Goal: Information Seeking & Learning: Learn about a topic

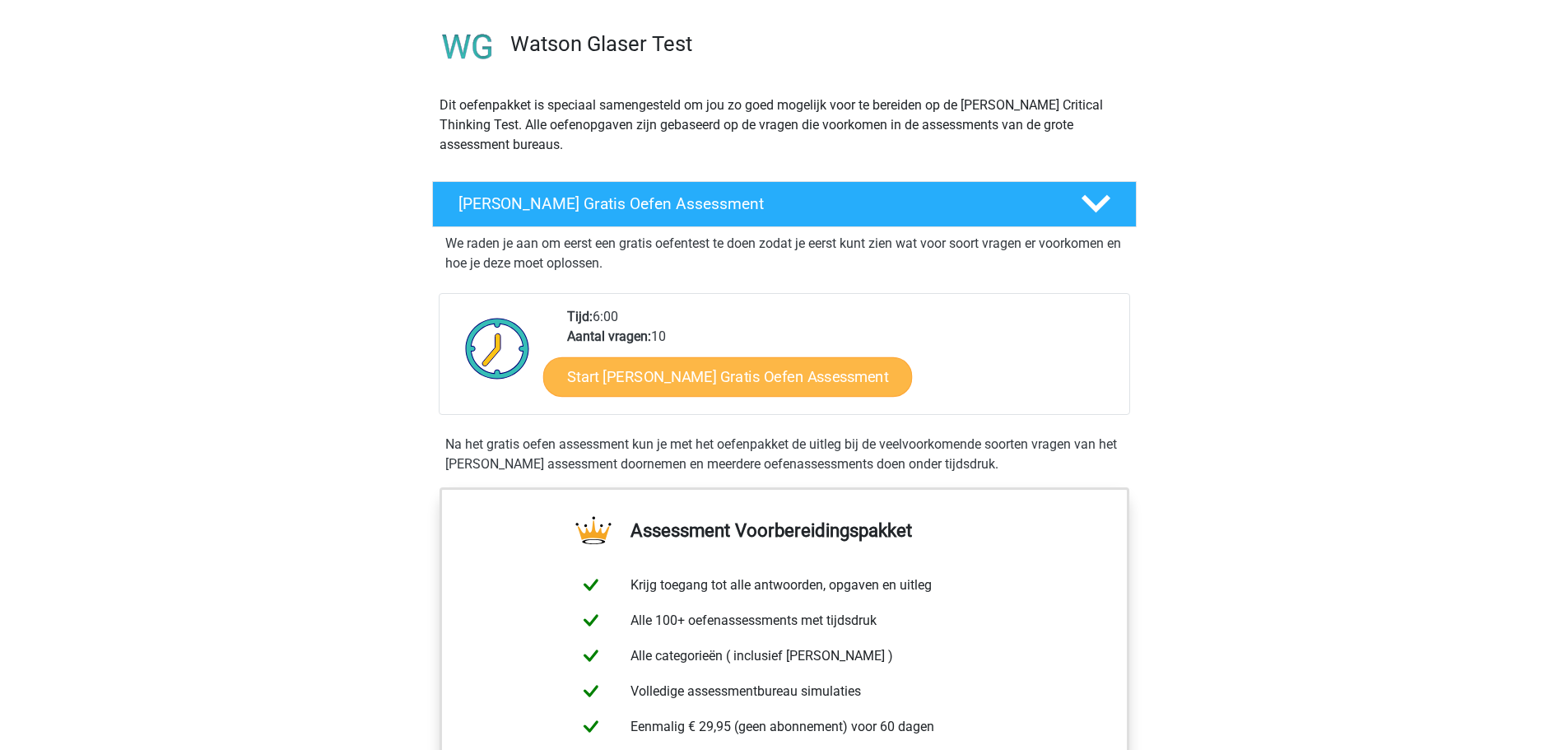
scroll to position [111, 0]
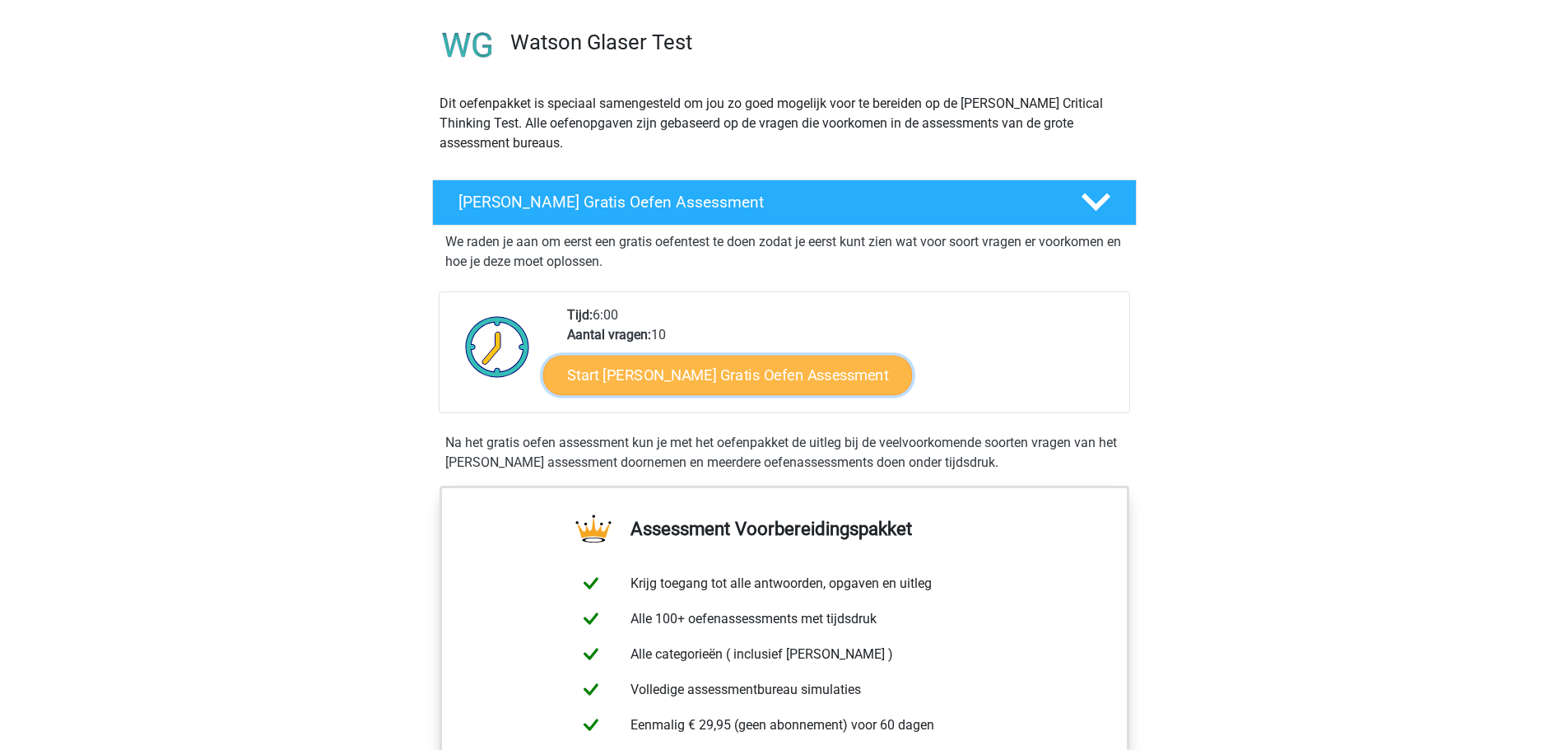
click at [807, 384] on link "Start Watson Glaser Gratis Oefen Assessment" at bounding box center [727, 375] width 369 height 39
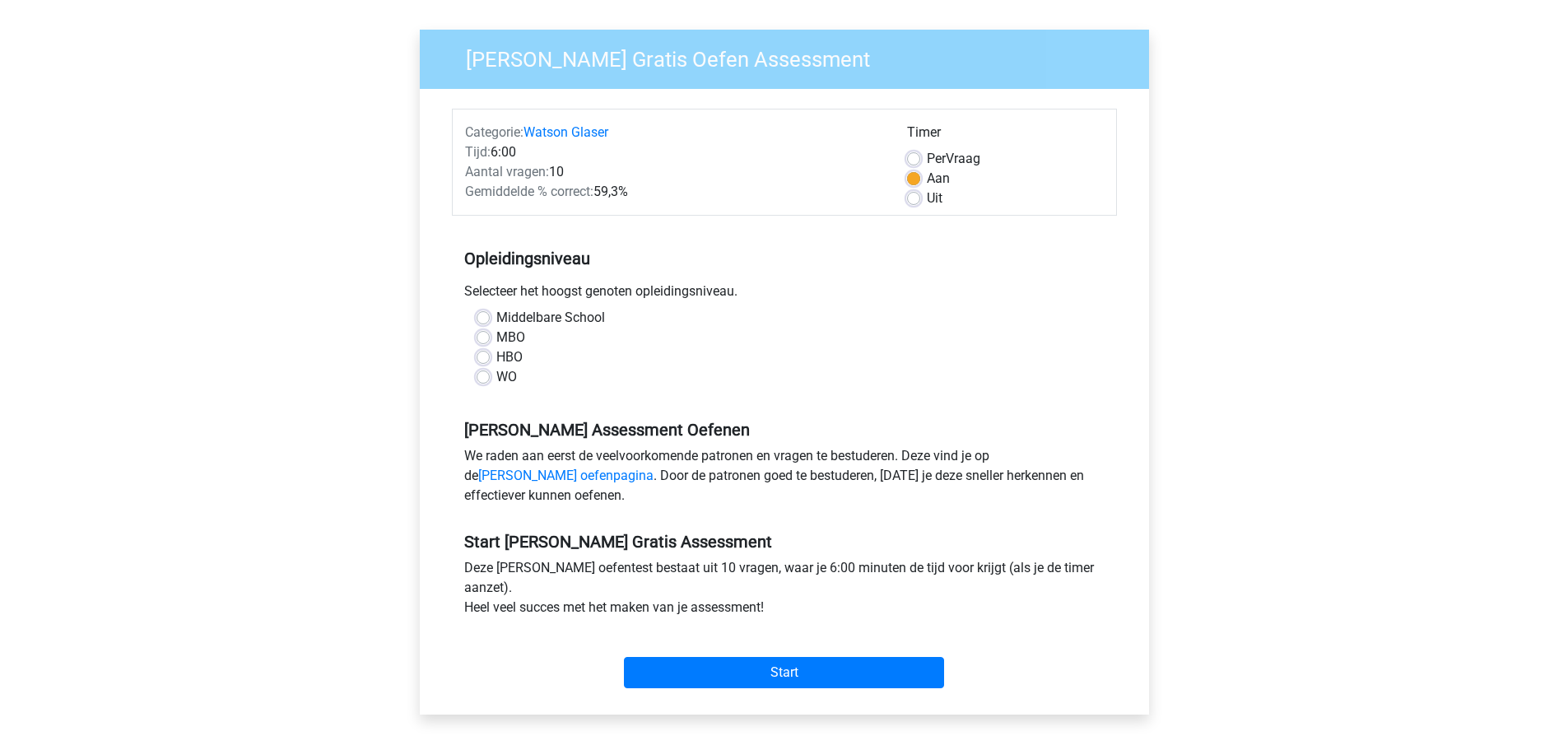
scroll to position [107, 0]
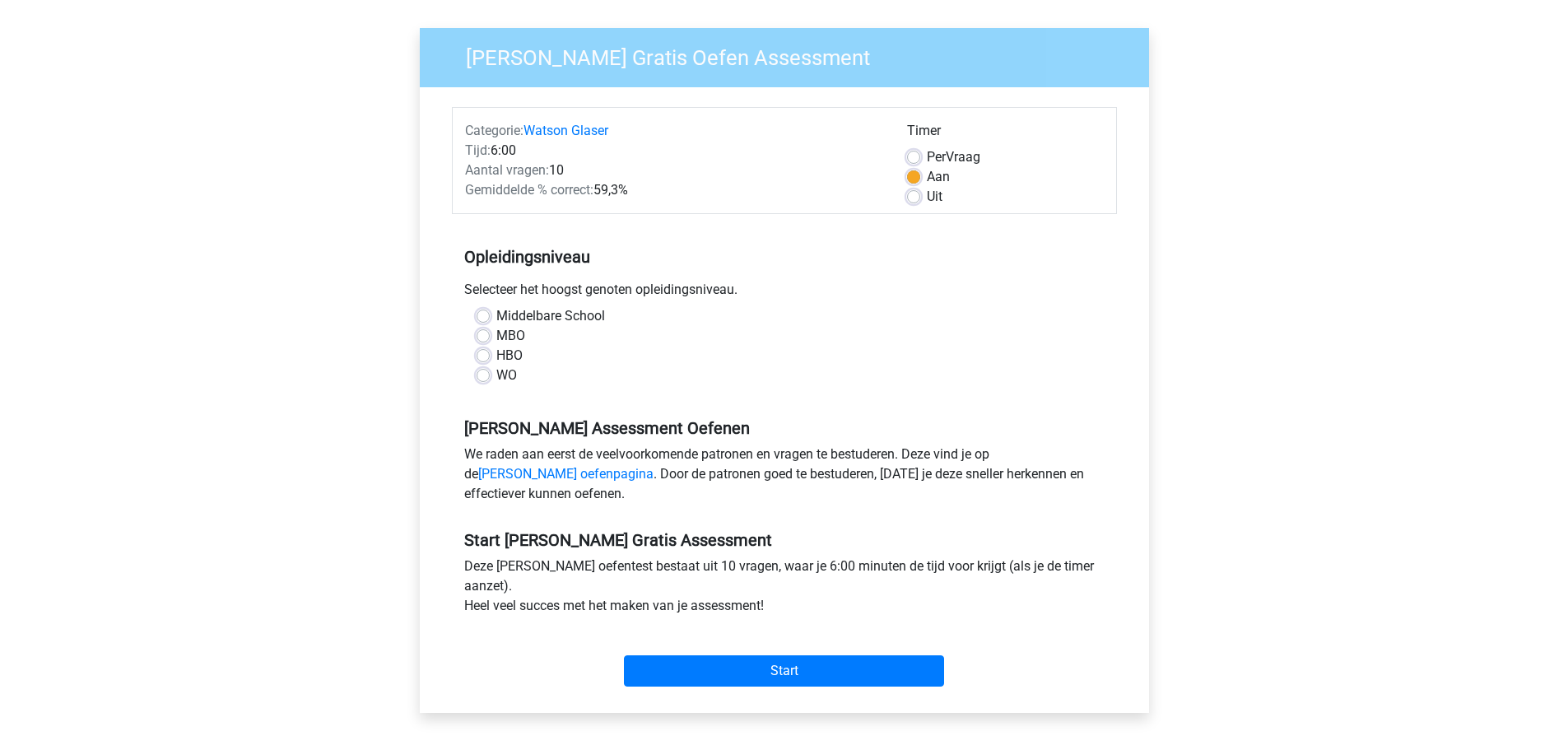
click at [496, 136] on span "Categorie:" at bounding box center [493, 131] width 58 height 15
click at [491, 385] on div "WO" at bounding box center [784, 375] width 616 height 20
click at [496, 376] on label "WO" at bounding box center [507, 375] width 21 height 20
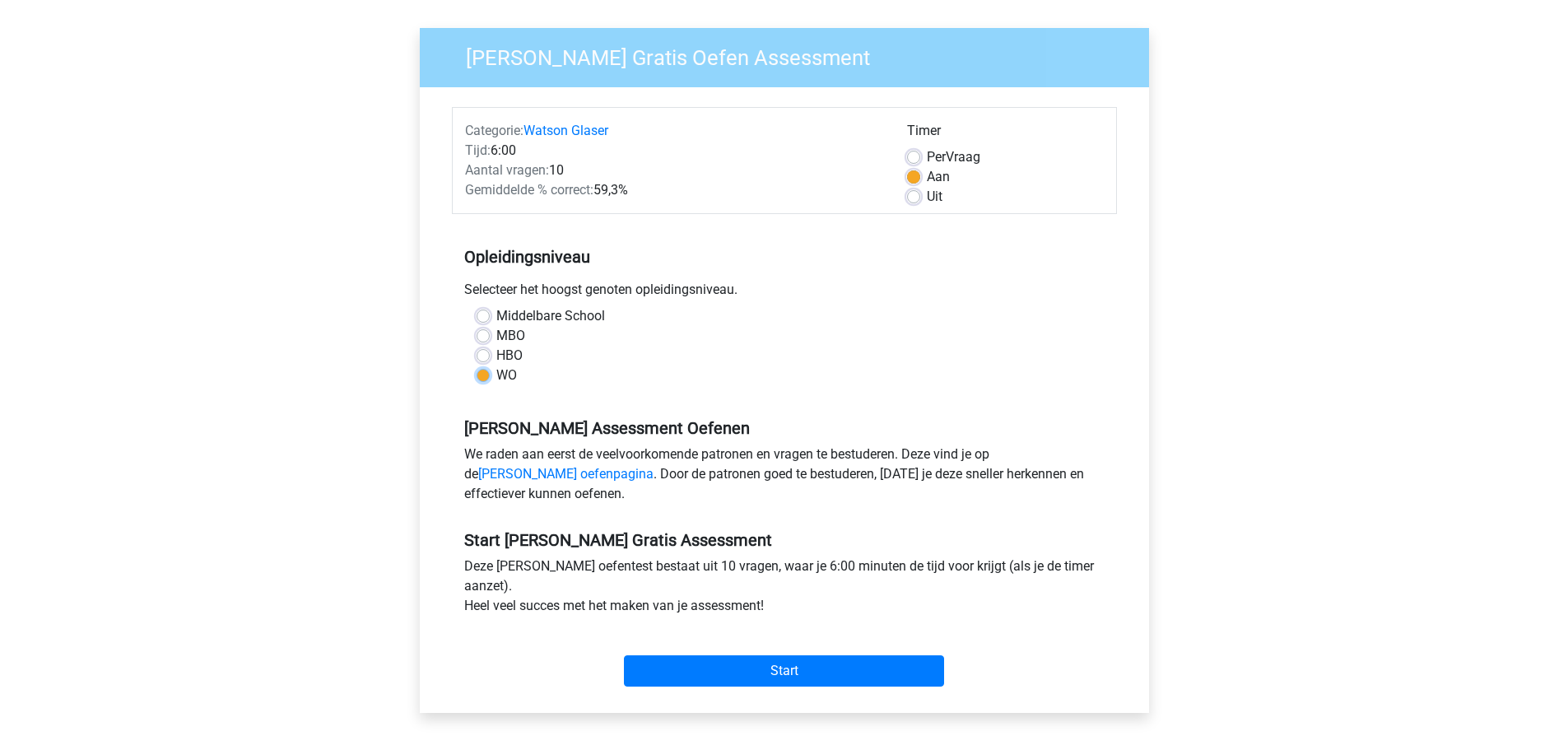
click at [486, 376] on input "WO" at bounding box center [484, 373] width 13 height 16
radio input "true"
click at [708, 663] on input "Start" at bounding box center [784, 671] width 321 height 31
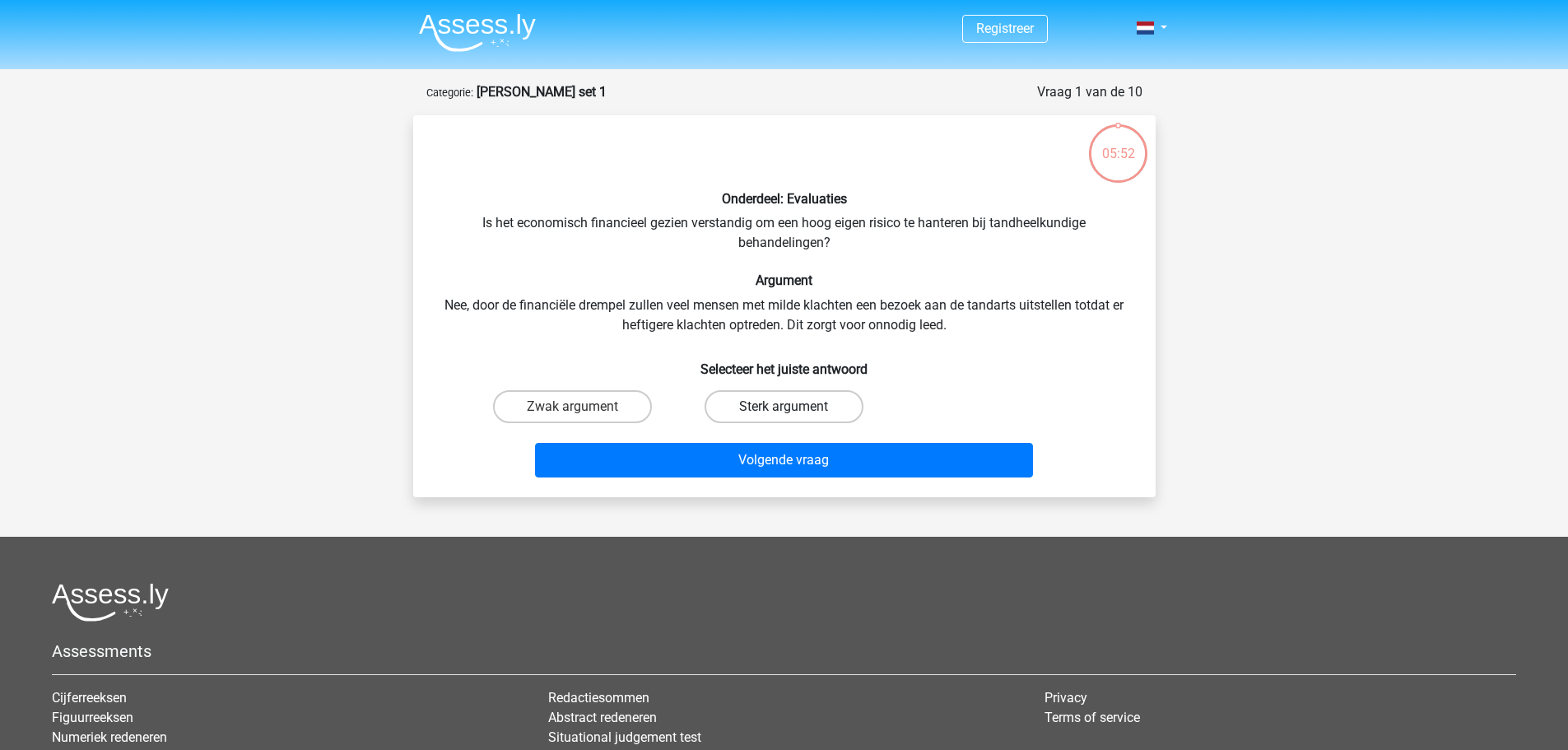
click at [774, 406] on label "Sterk argument" at bounding box center [784, 406] width 159 height 33
click at [784, 406] on input "Sterk argument" at bounding box center [788, 411] width 10 height 10
radio input "true"
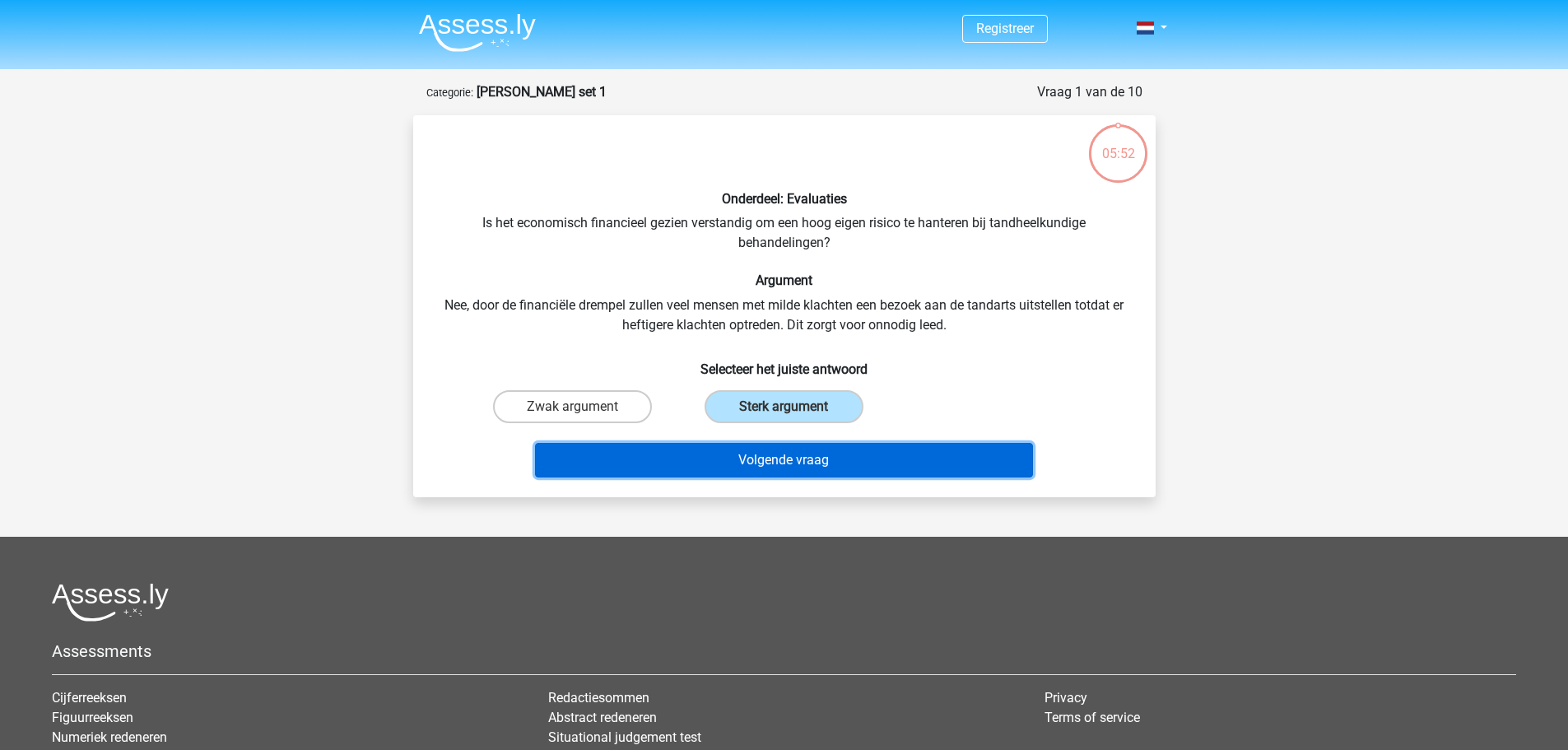
click at [774, 467] on button "Volgende vraag" at bounding box center [784, 460] width 498 height 34
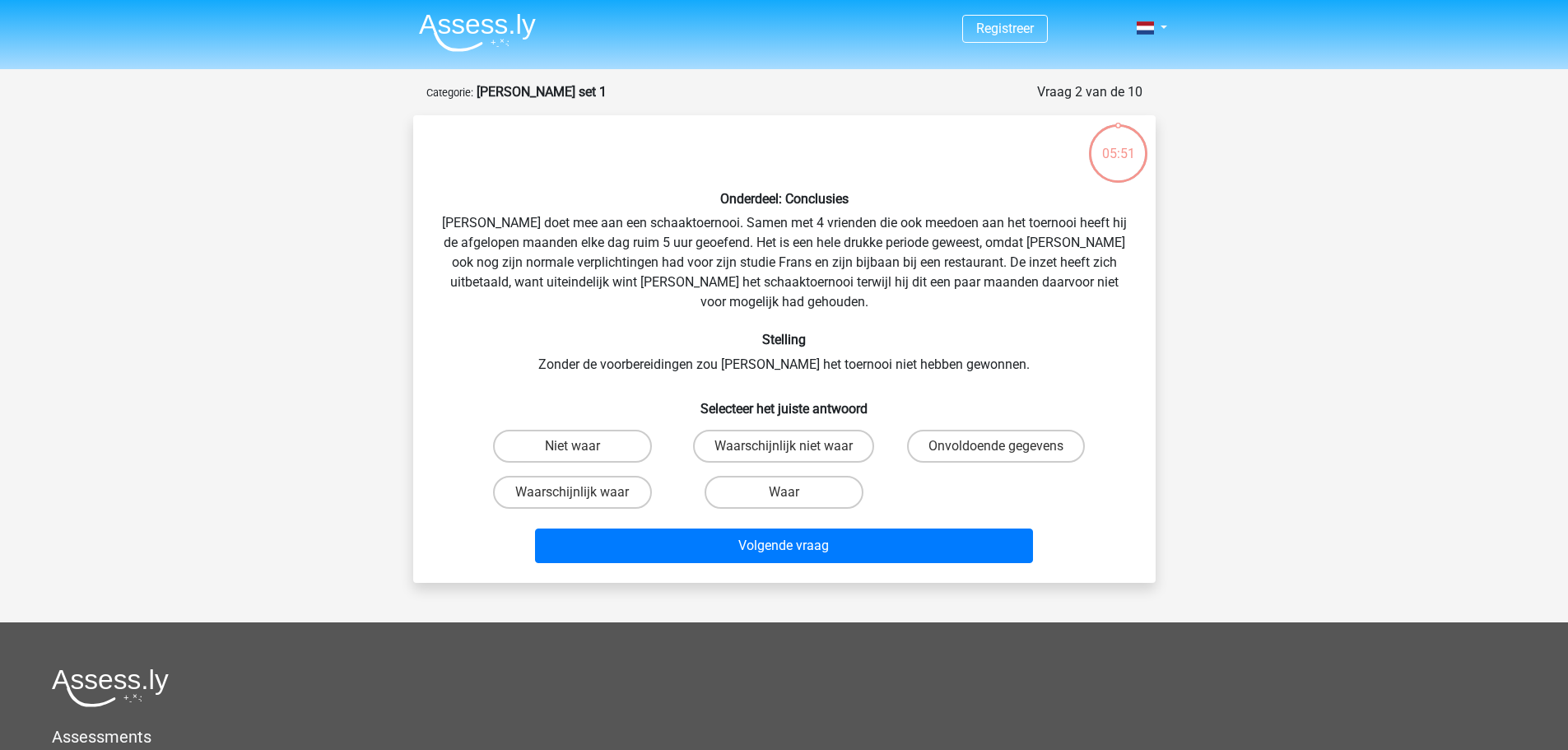
scroll to position [82, 0]
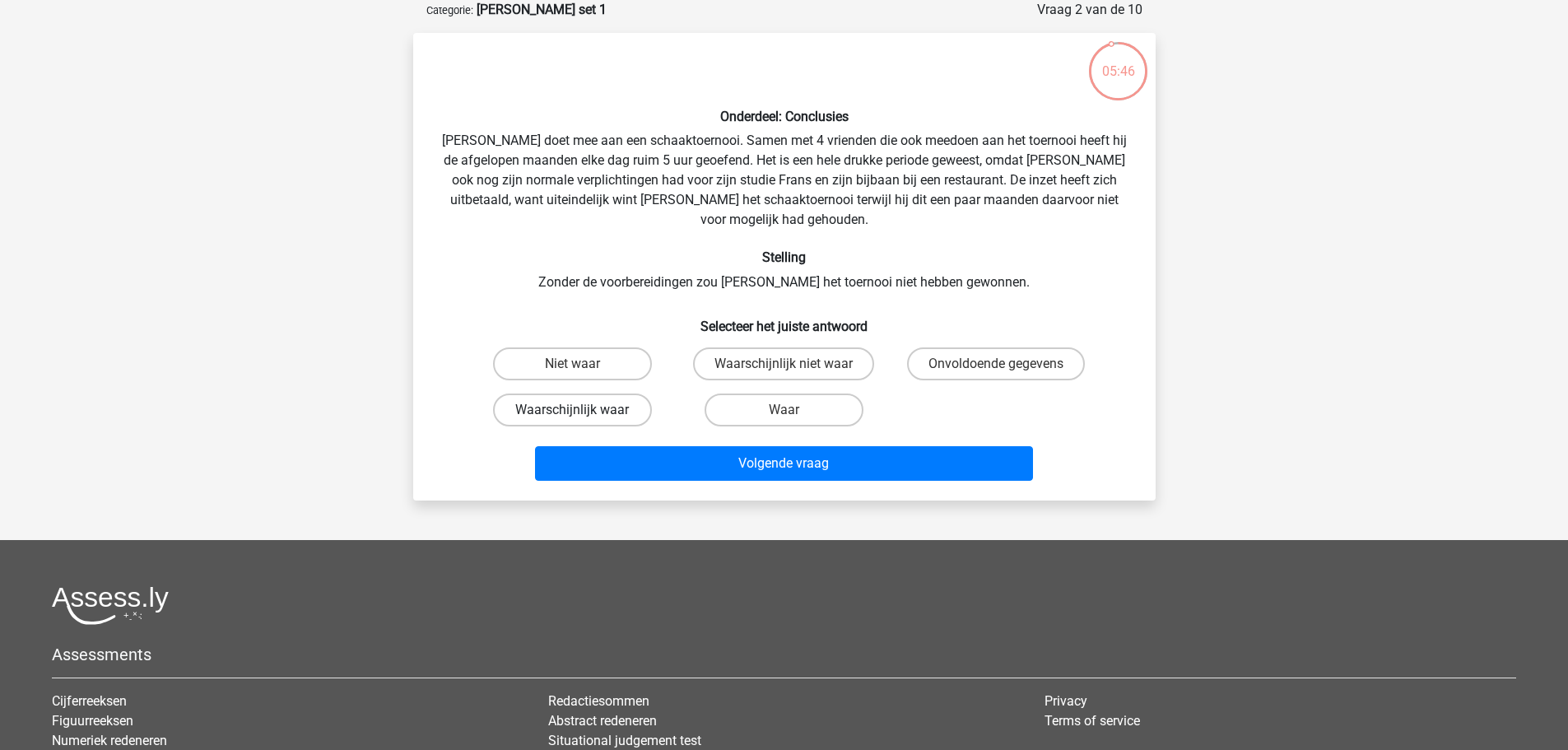
click at [591, 396] on label "Waarschijnlijk waar" at bounding box center [573, 409] width 159 height 33
click at [583, 410] on input "Waarschijnlijk waar" at bounding box center [577, 415] width 10 height 10
radio input "true"
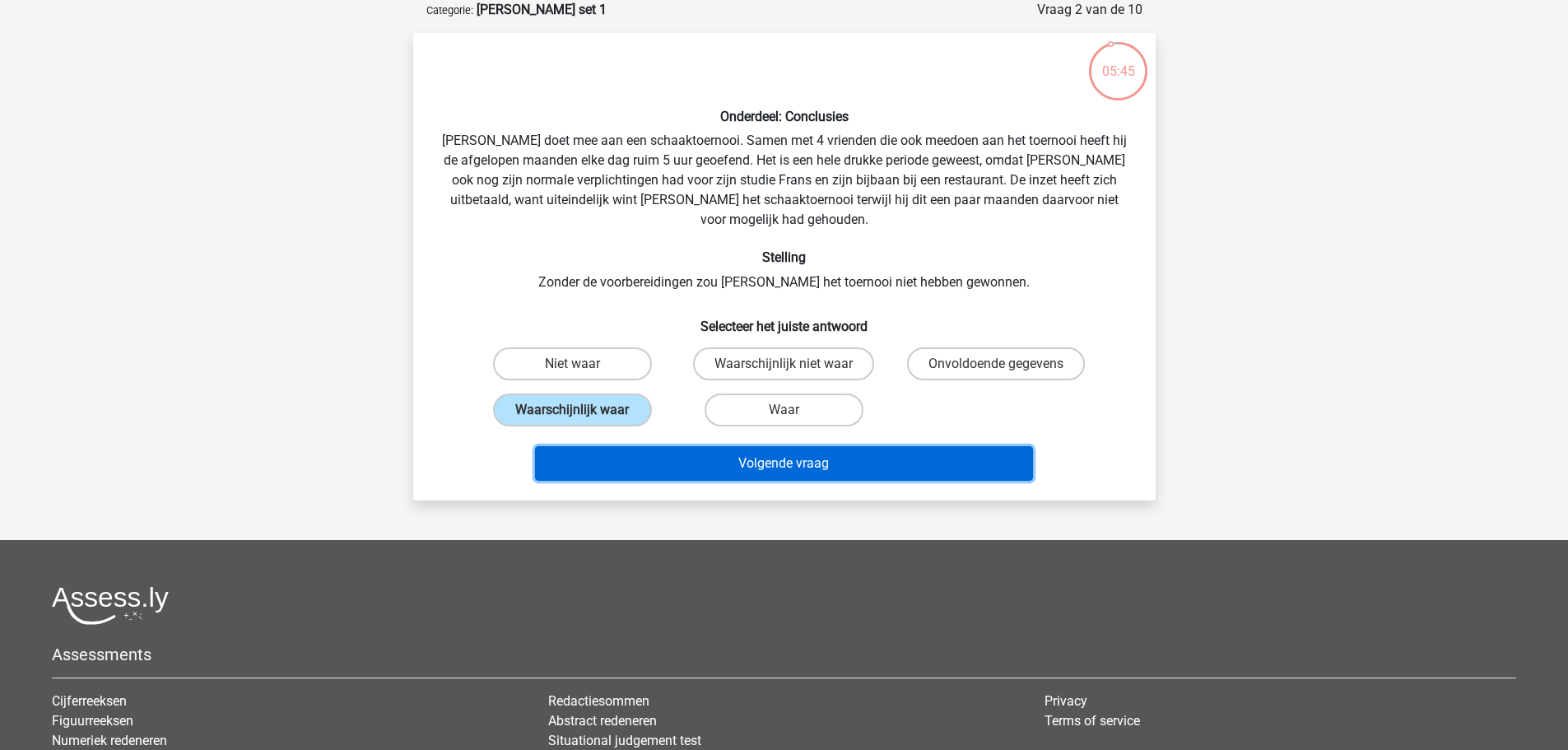
click at [755, 447] on button "Volgende vraag" at bounding box center [784, 464] width 498 height 34
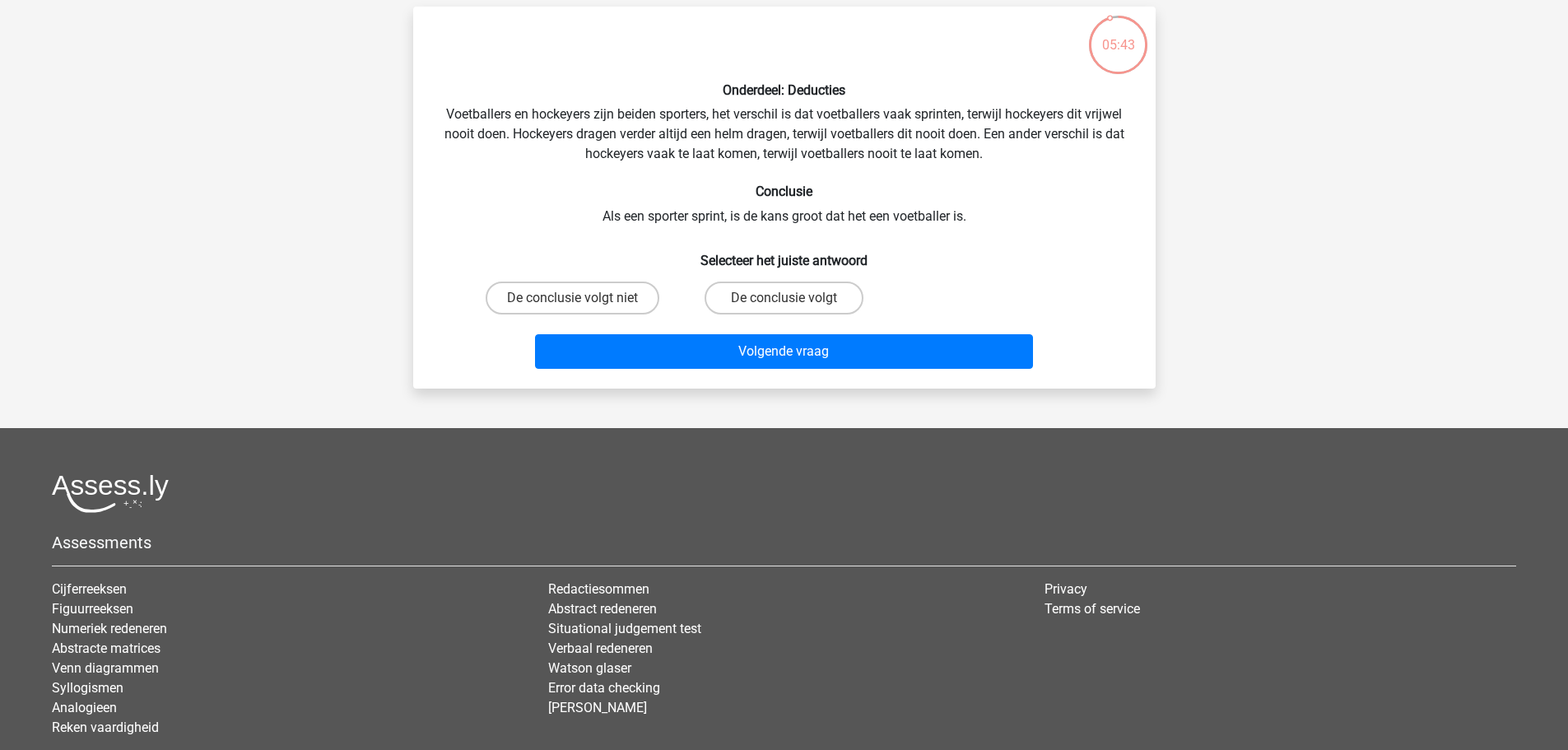
scroll to position [0, 0]
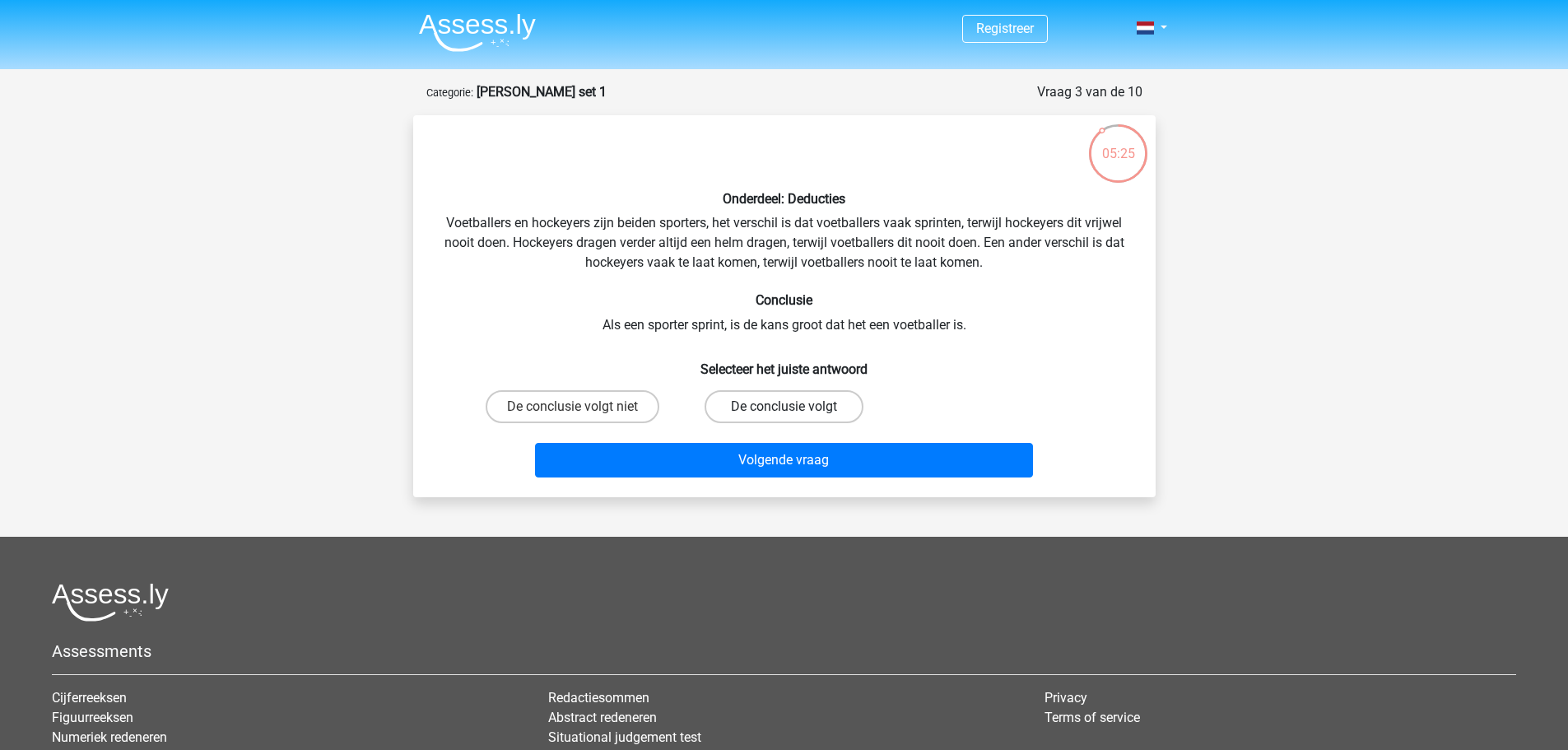
click at [806, 407] on label "De conclusie volgt" at bounding box center [784, 406] width 159 height 33
click at [795, 407] on input "De conclusie volgt" at bounding box center [788, 411] width 10 height 10
radio input "true"
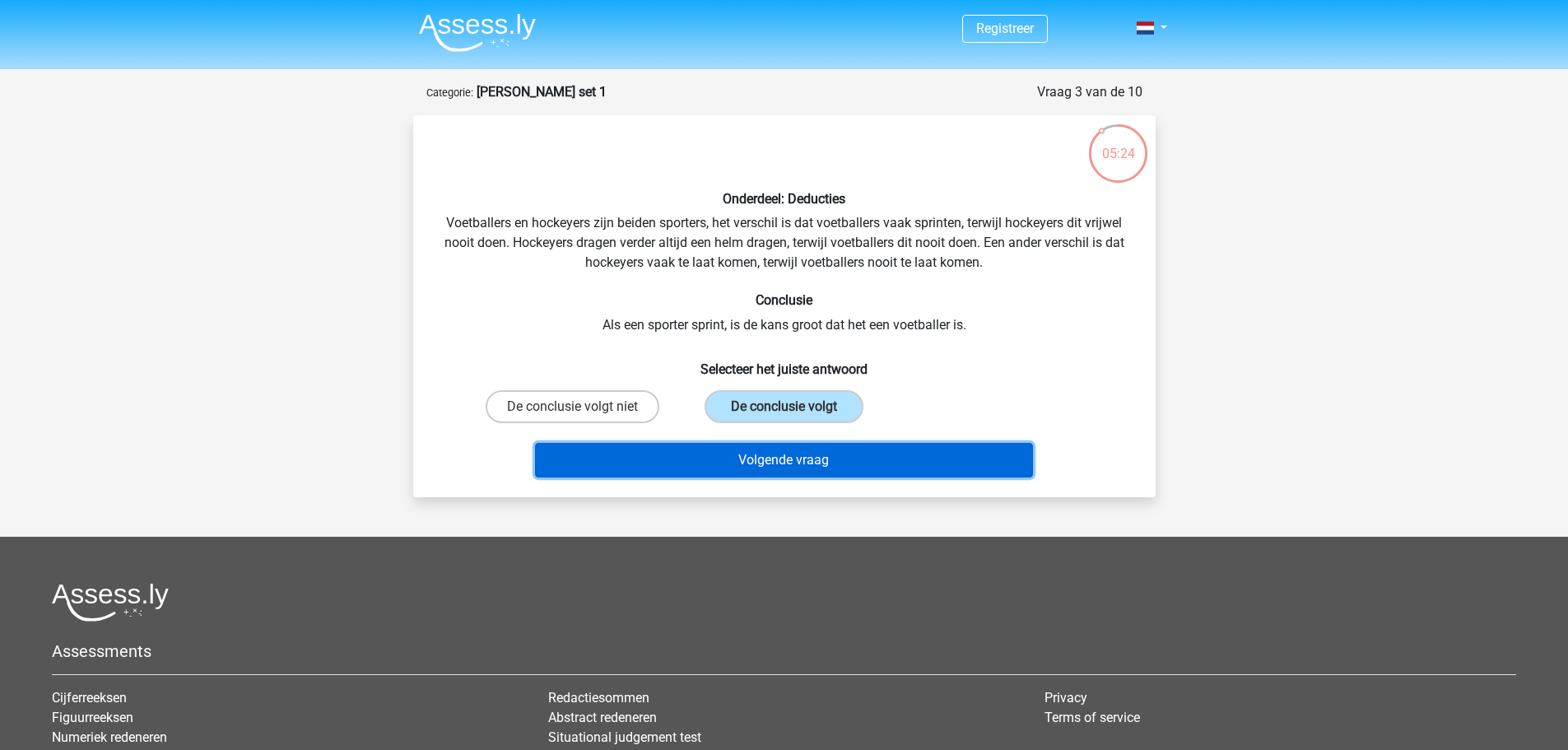
click at [784, 465] on button "Volgende vraag" at bounding box center [784, 460] width 498 height 34
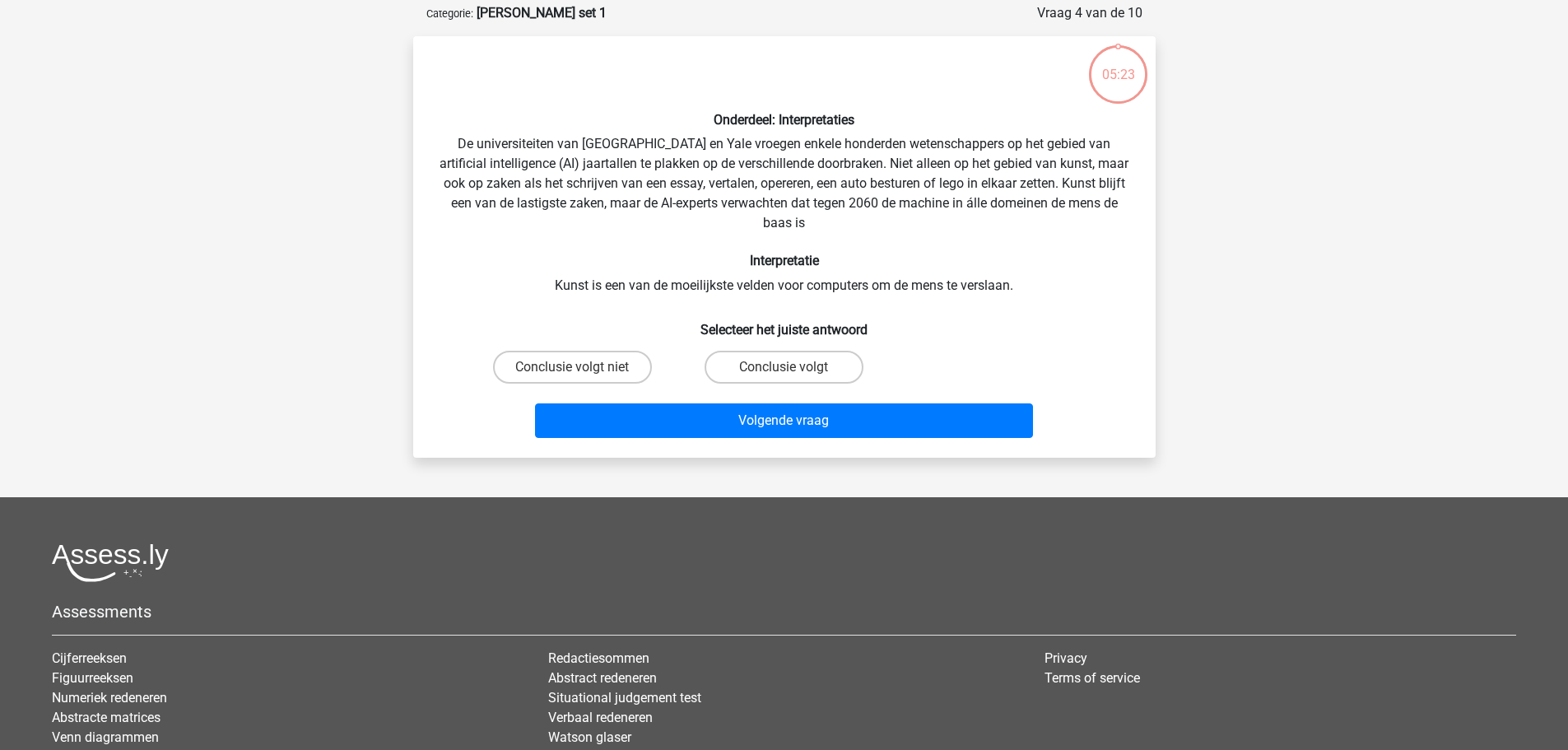
scroll to position [82, 0]
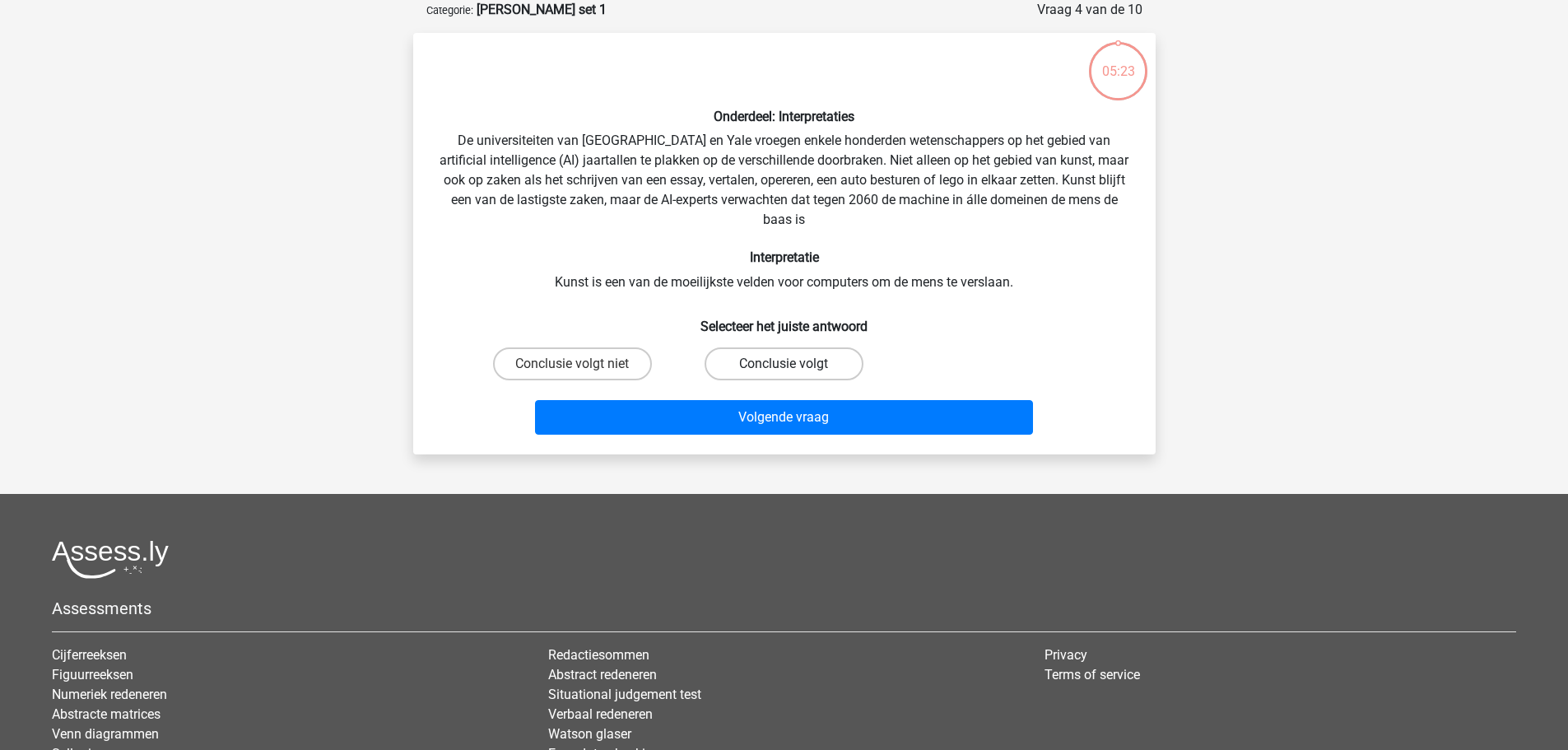
click at [790, 375] on label "Conclusie volgt" at bounding box center [784, 364] width 159 height 33
click at [790, 375] on input "Conclusie volgt" at bounding box center [788, 368] width 10 height 10
radio input "true"
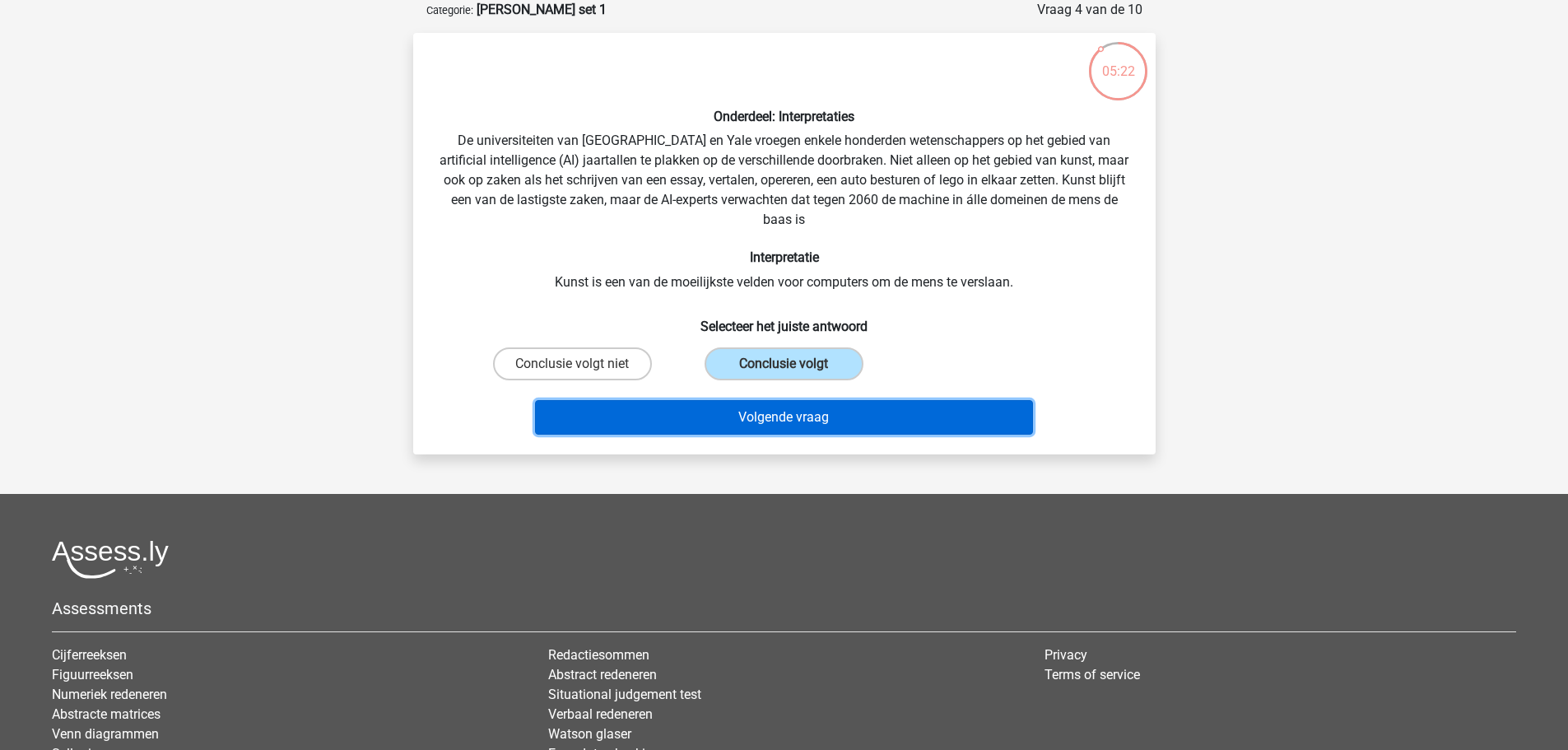
click at [806, 409] on button "Volgende vraag" at bounding box center [784, 417] width 498 height 34
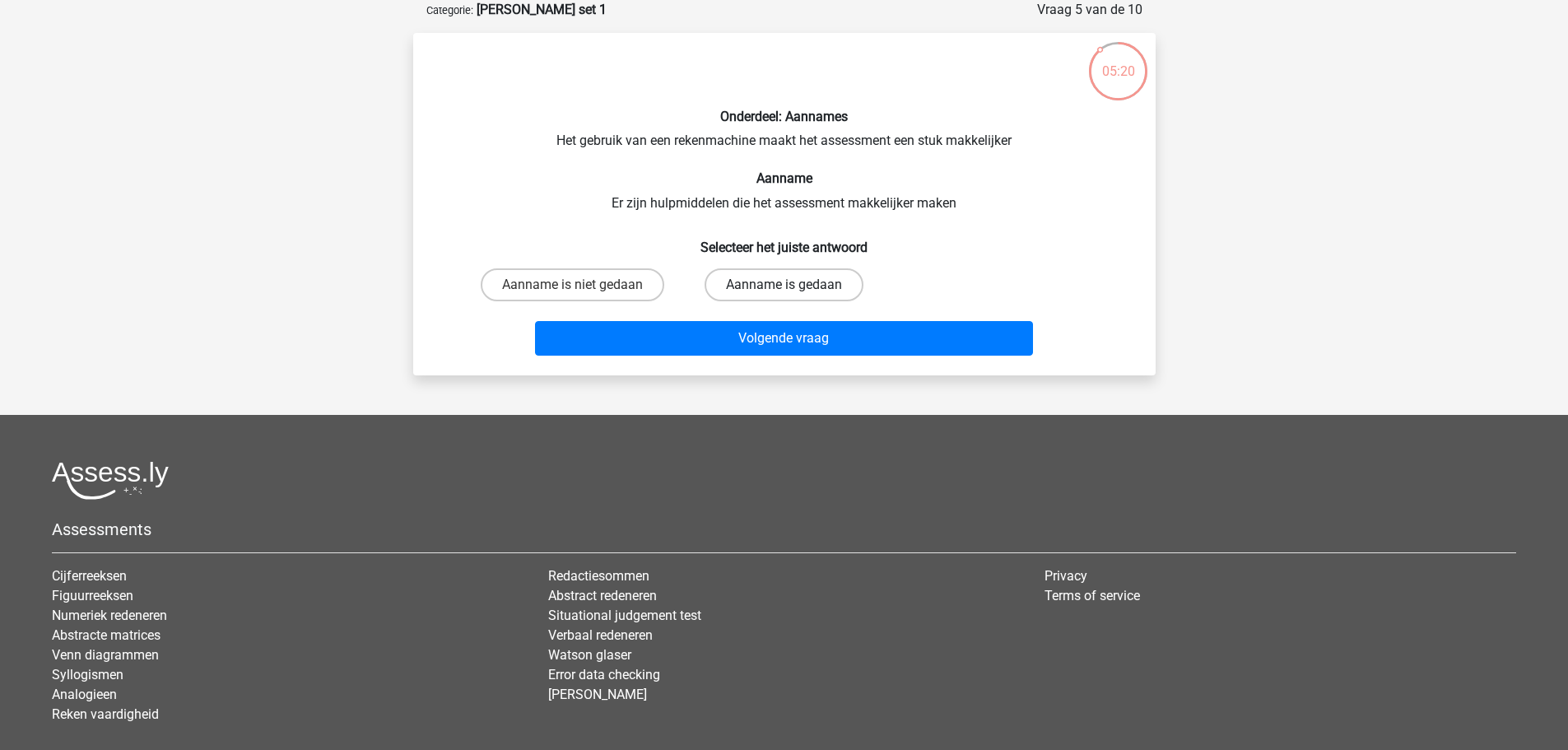
click at [812, 293] on label "Aanname is gedaan" at bounding box center [784, 284] width 159 height 33
click at [795, 293] on input "Aanname is gedaan" at bounding box center [788, 289] width 10 height 10
radio input "true"
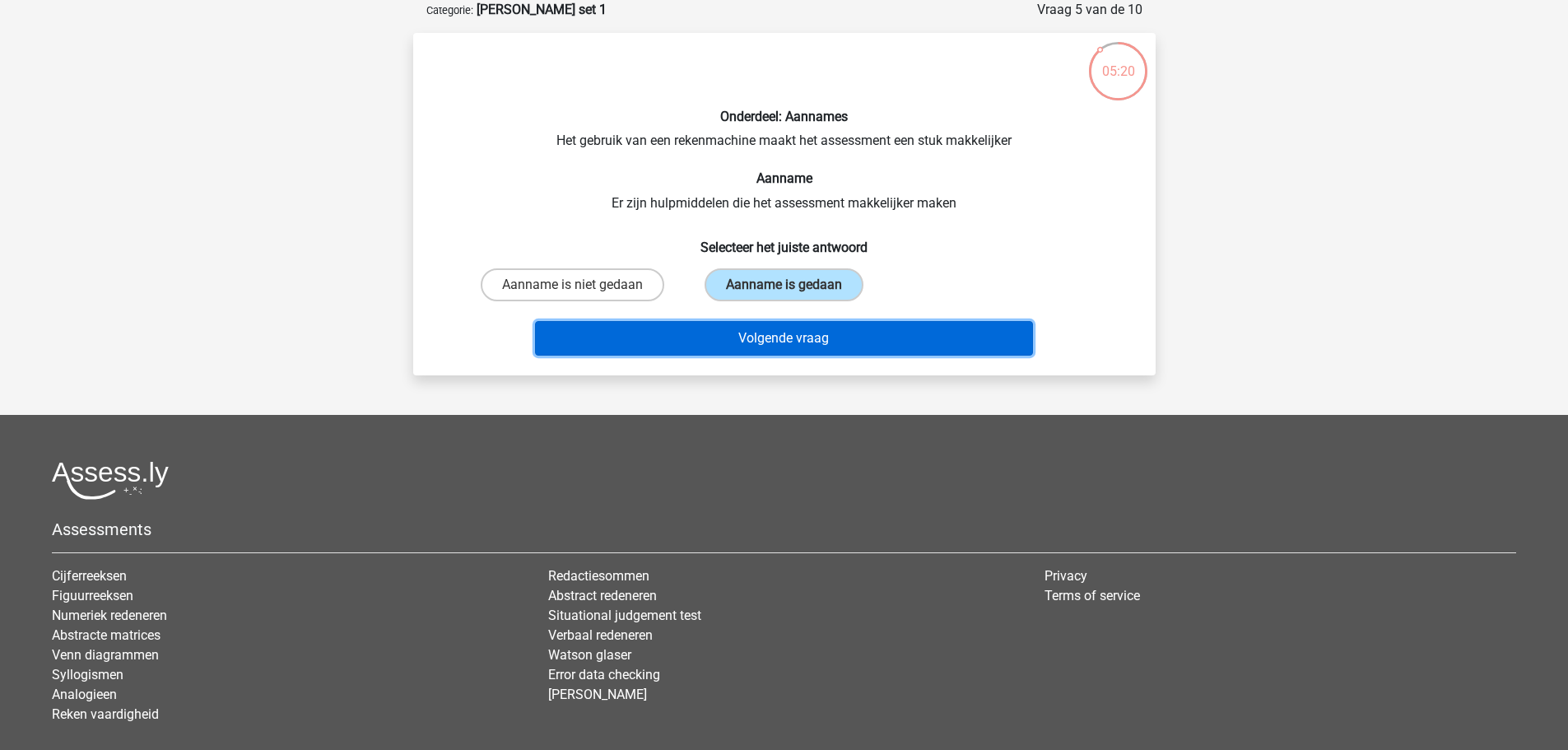
click at [803, 329] on button "Volgende vraag" at bounding box center [784, 338] width 498 height 34
